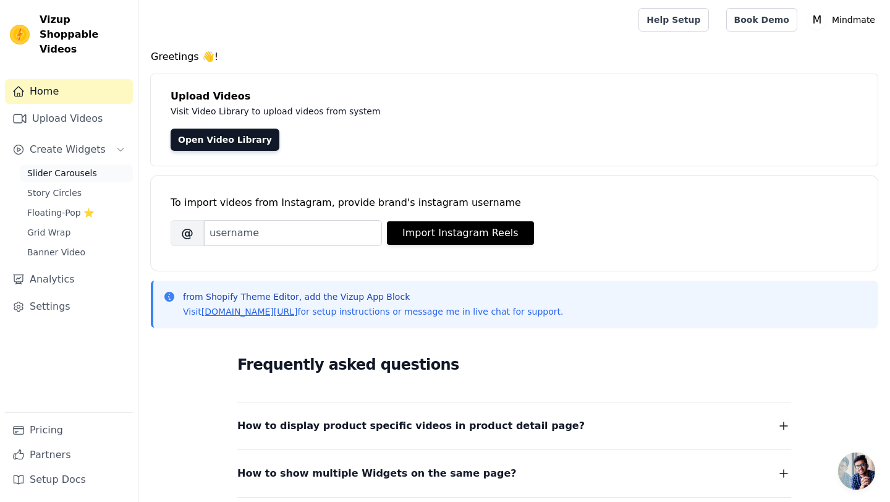
click at [66, 167] on span "Slider Carousels" at bounding box center [62, 173] width 70 height 12
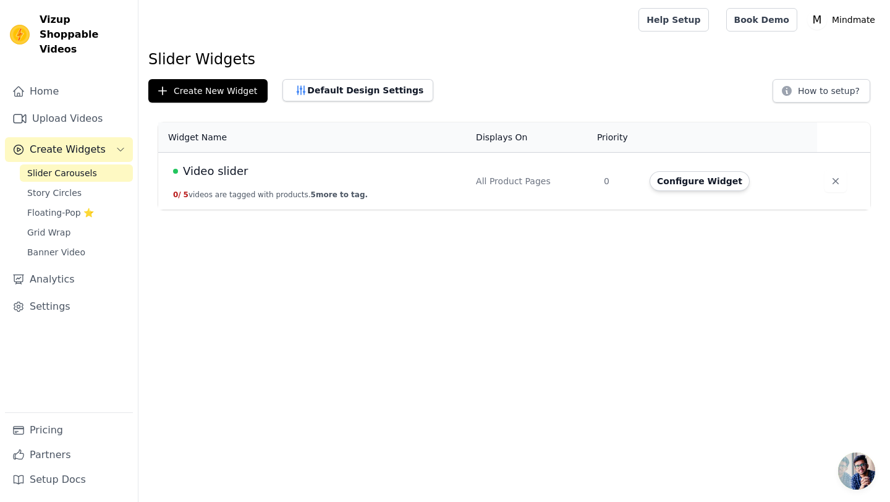
click at [337, 168] on div "Video slider" at bounding box center [317, 170] width 288 height 17
click at [226, 174] on span "Video slider" at bounding box center [215, 170] width 65 height 17
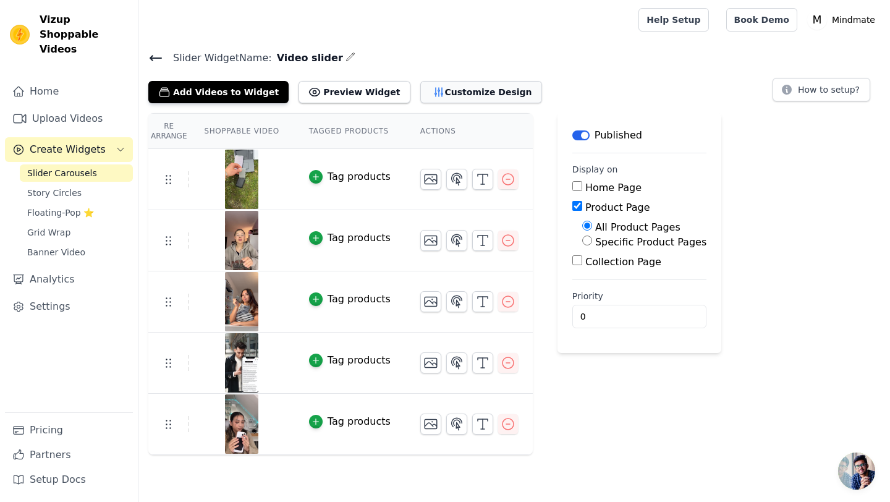
click at [432, 102] on button "Customize Design" at bounding box center [481, 92] width 122 height 22
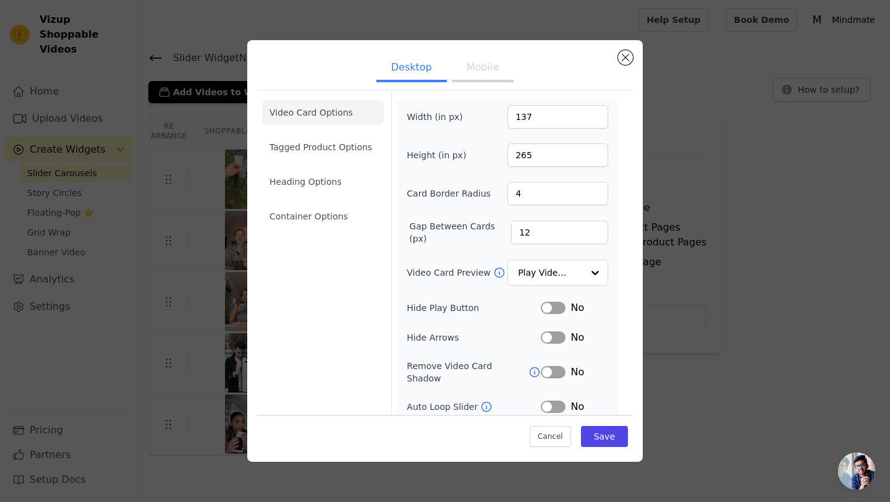
click at [481, 64] on button "Mobile" at bounding box center [483, 68] width 62 height 27
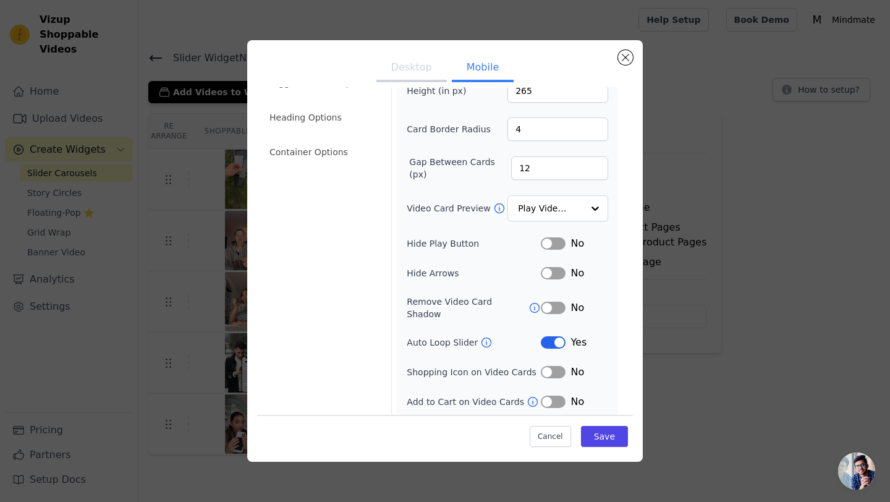
scroll to position [88, 0]
